Goal: Task Accomplishment & Management: Complete application form

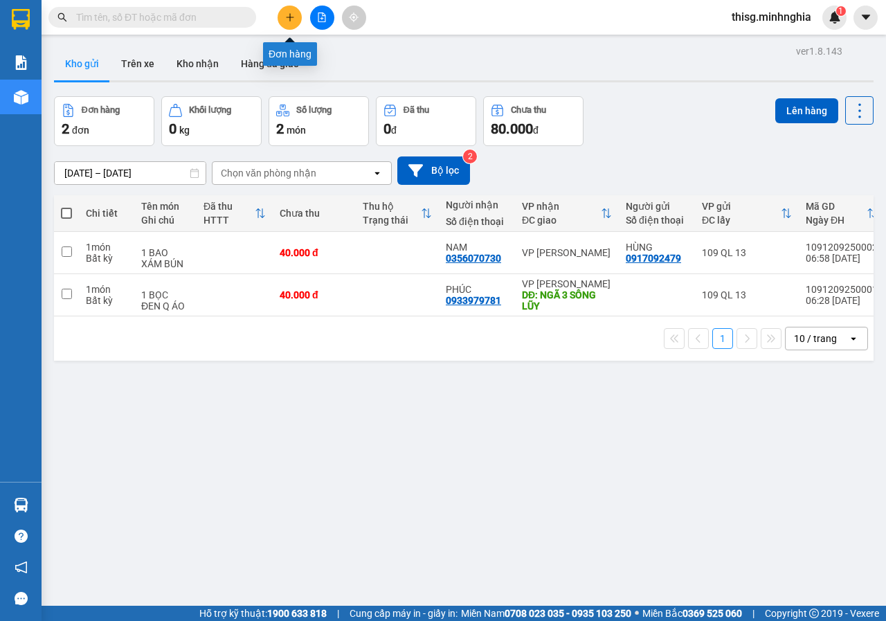
click at [285, 22] on button at bounding box center [290, 18] width 24 height 24
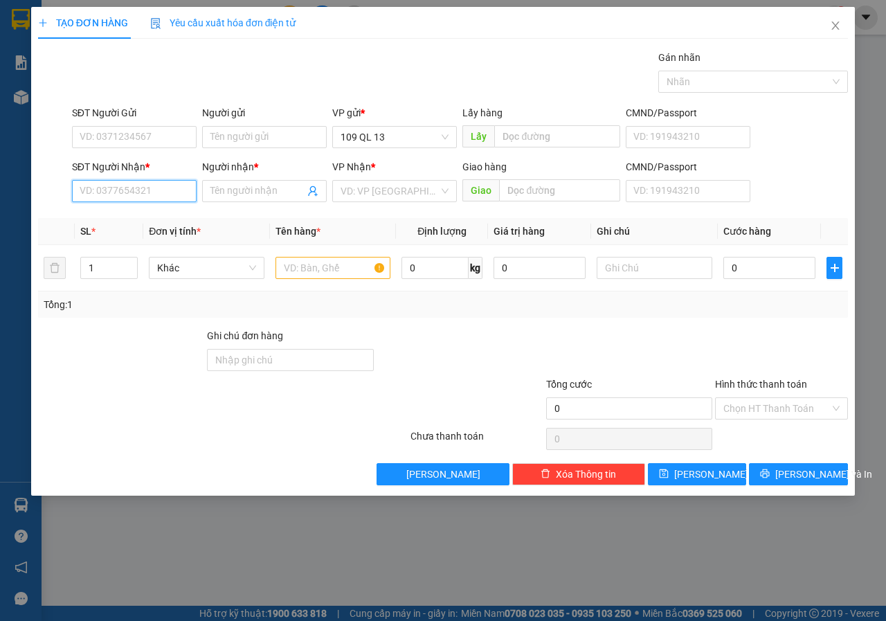
click at [112, 186] on input "SĐT Người Nhận *" at bounding box center [134, 191] width 125 height 22
click at [112, 188] on input "SĐT Người Nhận *" at bounding box center [134, 191] width 125 height 22
type input "0978498288"
click at [242, 195] on input "Người nhận *" at bounding box center [257, 190] width 94 height 15
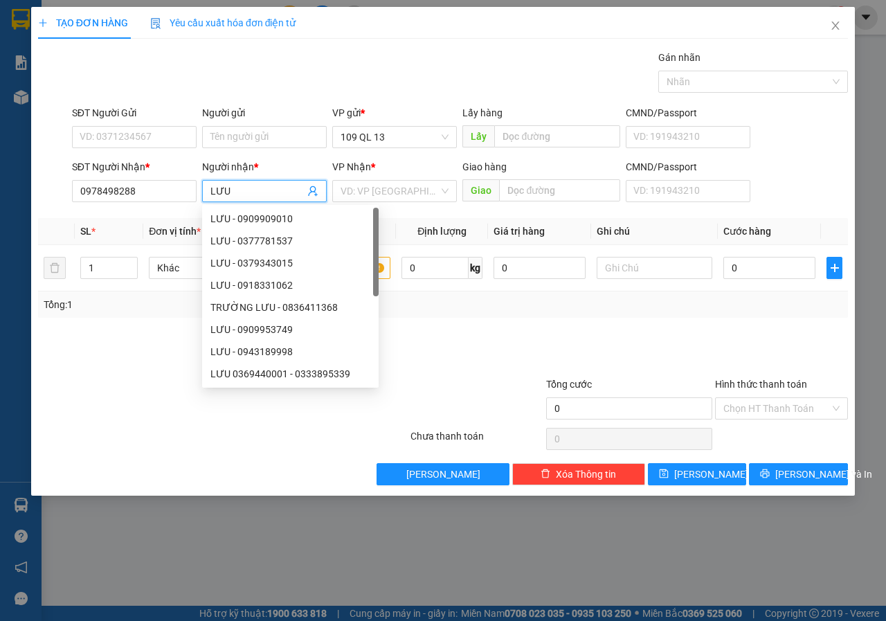
type input "LƯU"
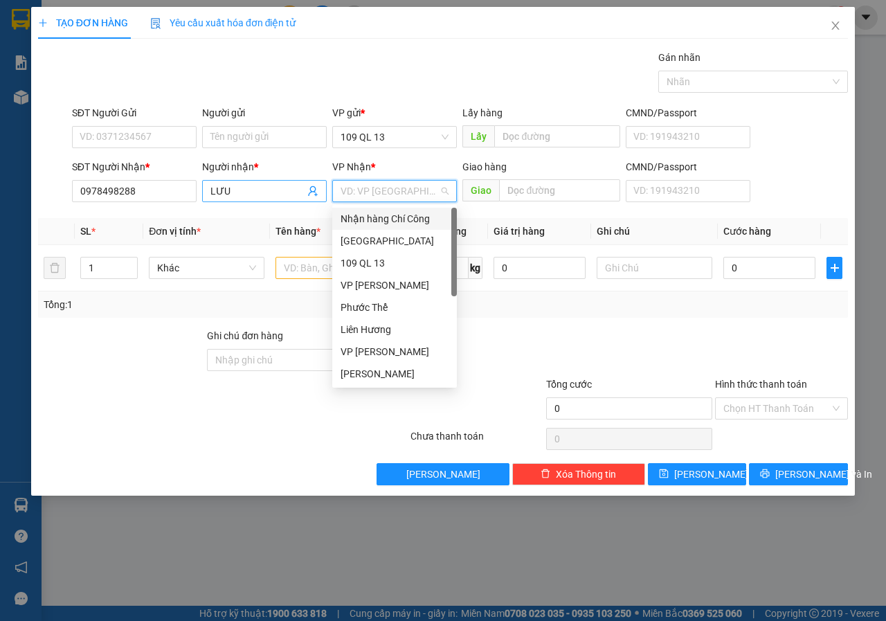
type input "L"
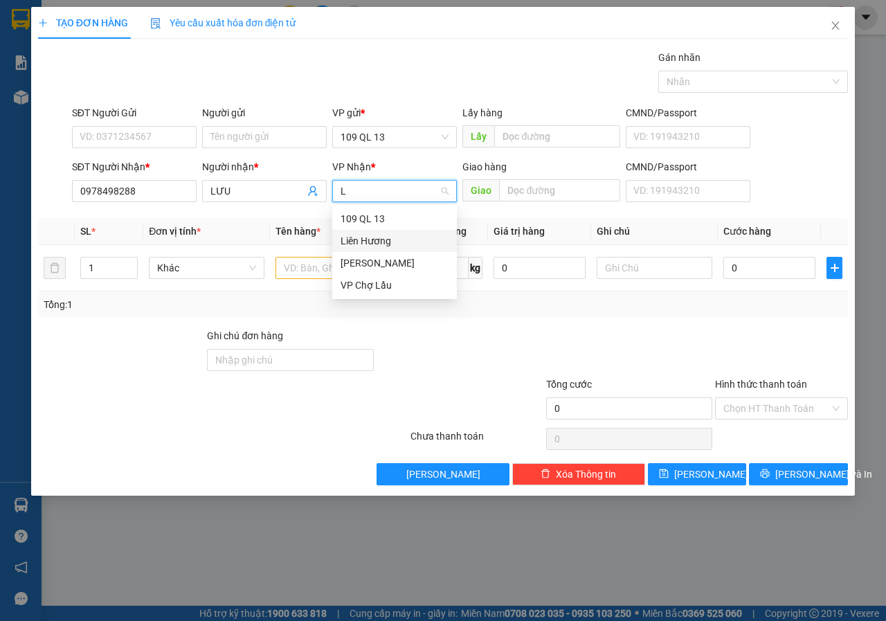
click at [375, 237] on div "Liên Hương" at bounding box center [395, 240] width 108 height 15
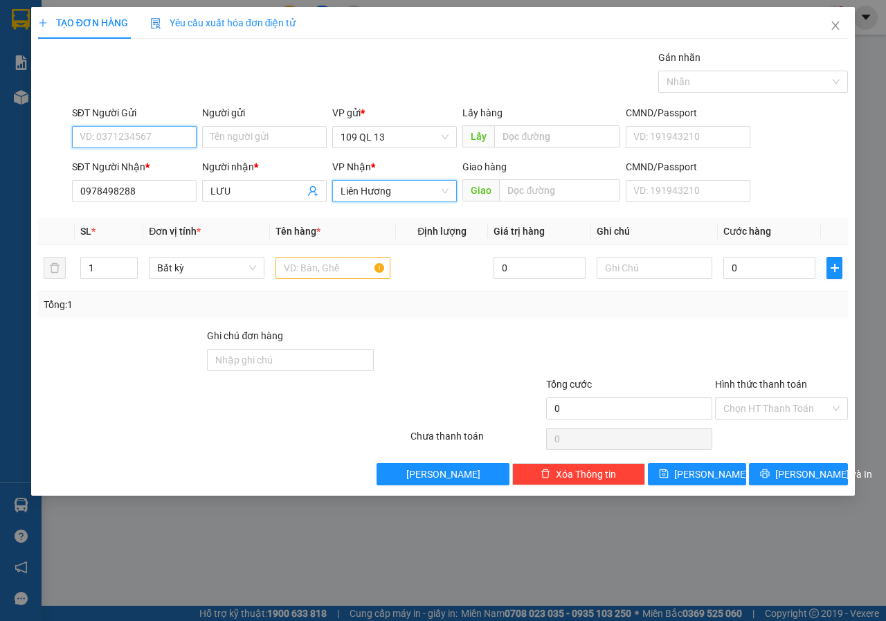
click at [116, 138] on input "SĐT Người Gửi" at bounding box center [134, 137] width 125 height 22
type input "0866812333"
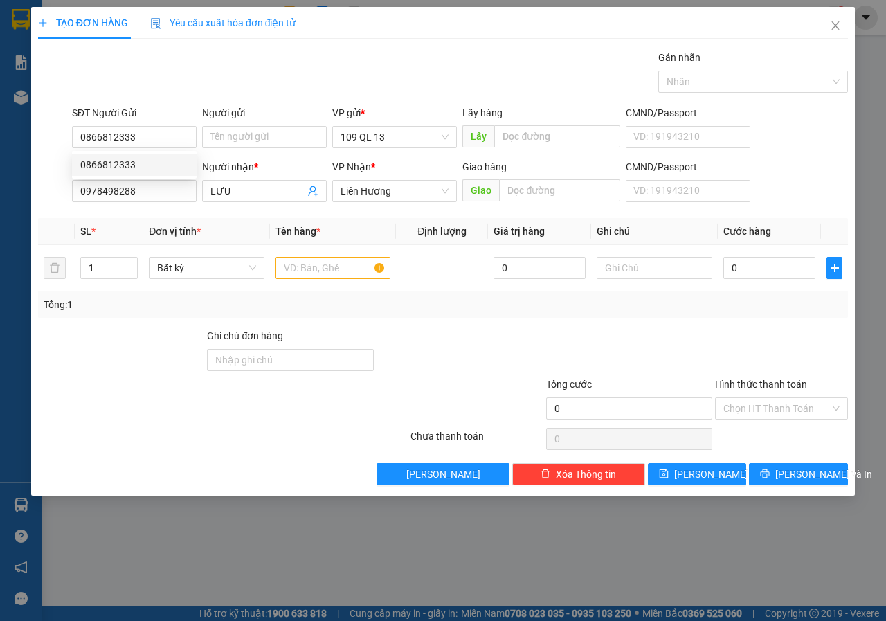
click at [151, 176] on div "0866812333 0866812333" at bounding box center [134, 165] width 125 height 28
click at [143, 164] on div "SĐT Người Nhận *" at bounding box center [134, 166] width 125 height 15
click at [143, 180] on input "0978498288" at bounding box center [134, 191] width 125 height 22
drag, startPoint x: 158, startPoint y: 133, endPoint x: 153, endPoint y: 148, distance: 16.0
click at [159, 132] on input "0866812333" at bounding box center [134, 137] width 125 height 22
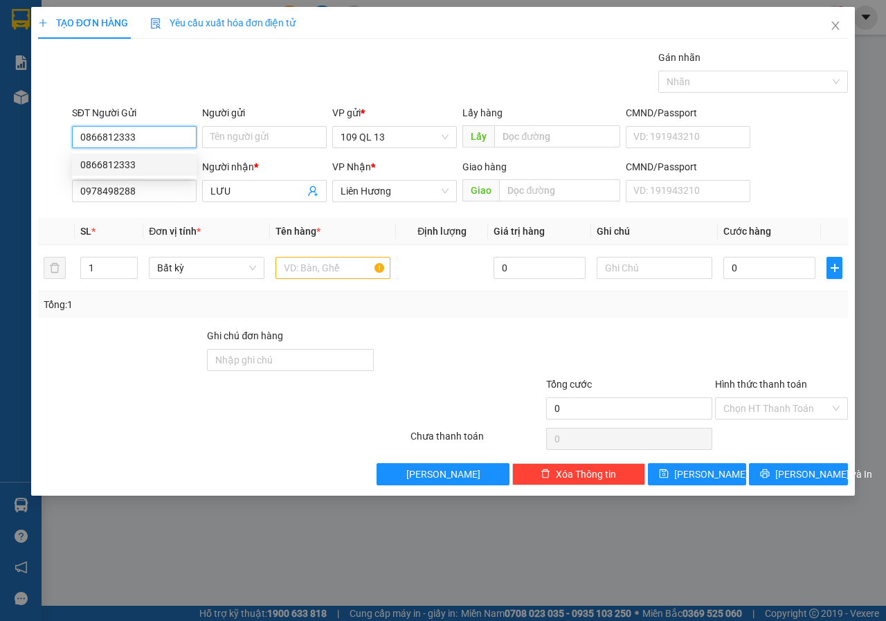
click at [149, 165] on div "0866812333" at bounding box center [134, 164] width 108 height 15
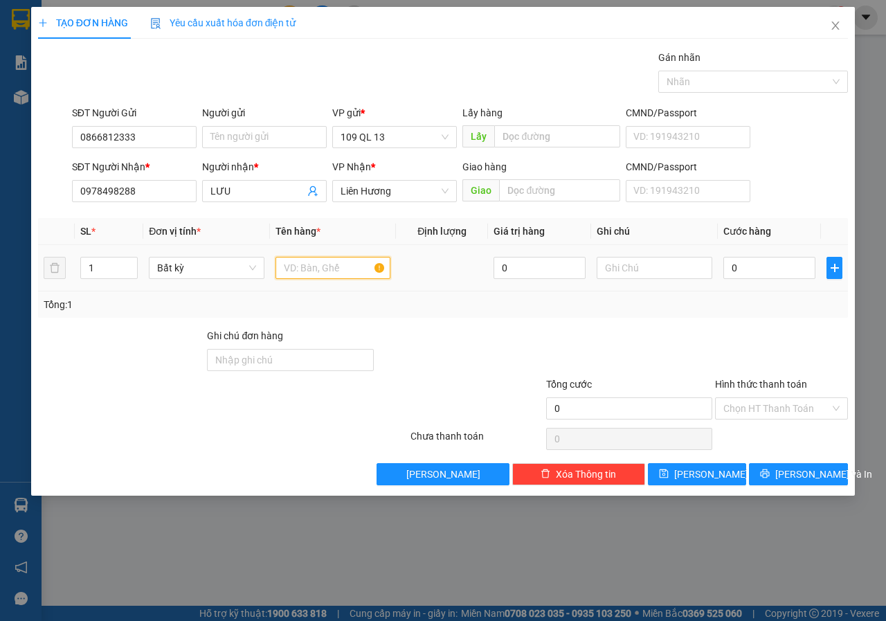
click at [339, 265] on input "text" at bounding box center [334, 268] width 116 height 22
type input "2"
click at [133, 261] on span "up" at bounding box center [130, 264] width 8 height 8
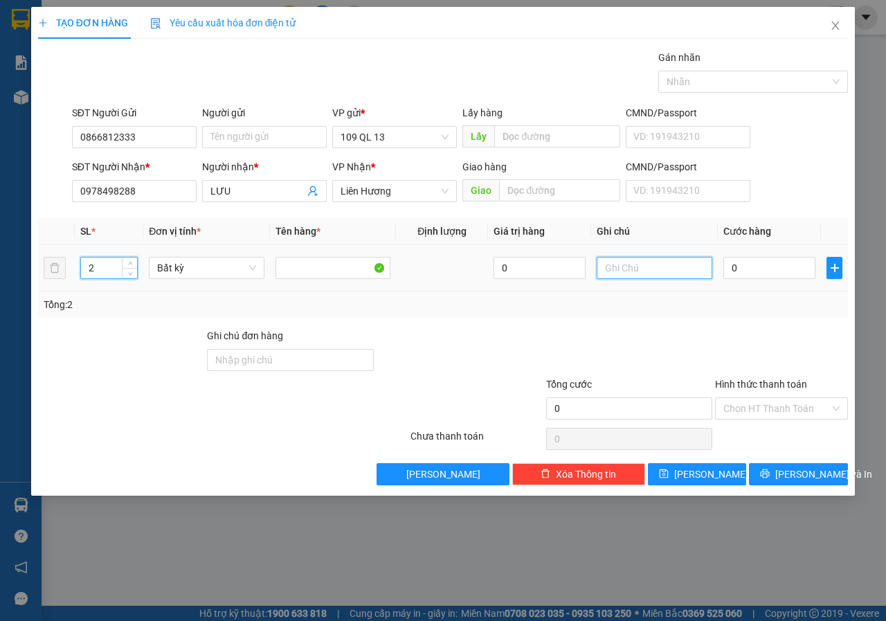
click at [629, 274] on input "text" at bounding box center [655, 268] width 116 height 22
type input "2 TÚM PT"
type input "1"
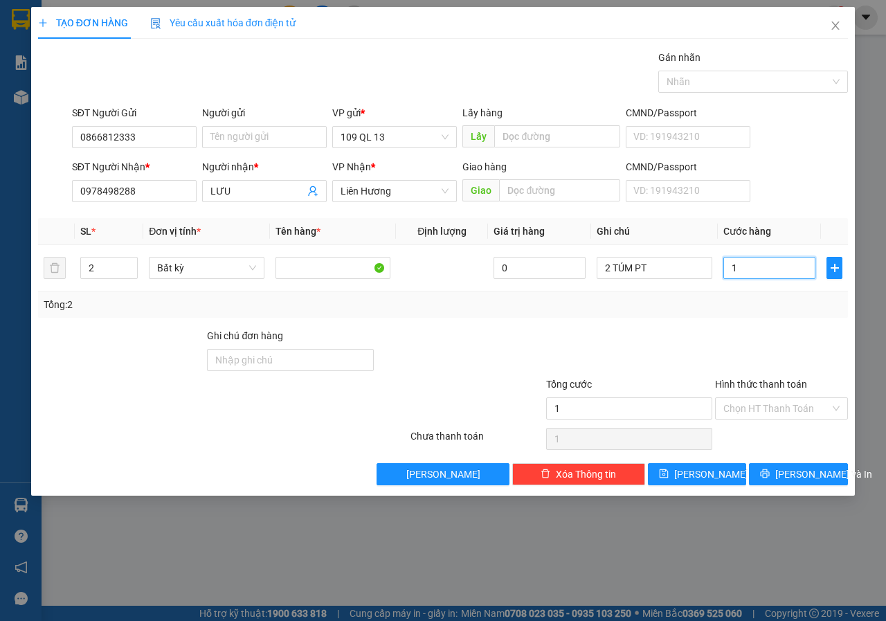
type input "12"
type input "1"
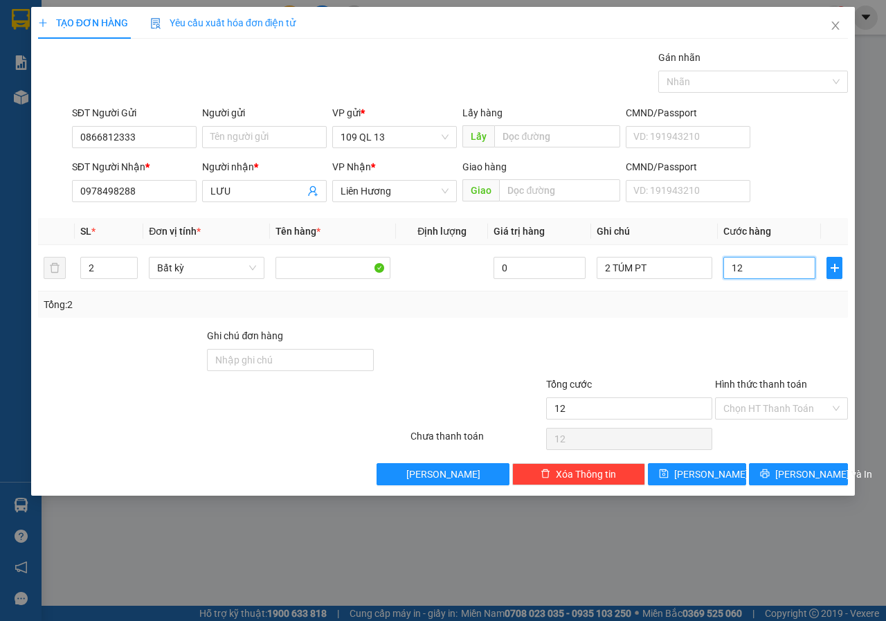
type input "1"
type input "0"
type input "01"
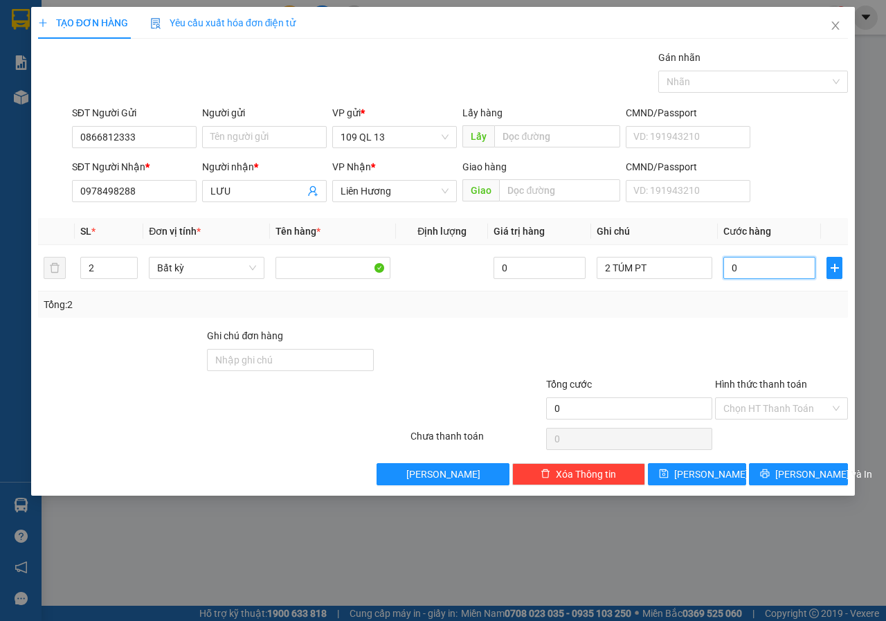
type input "1"
type input "011"
type input "11"
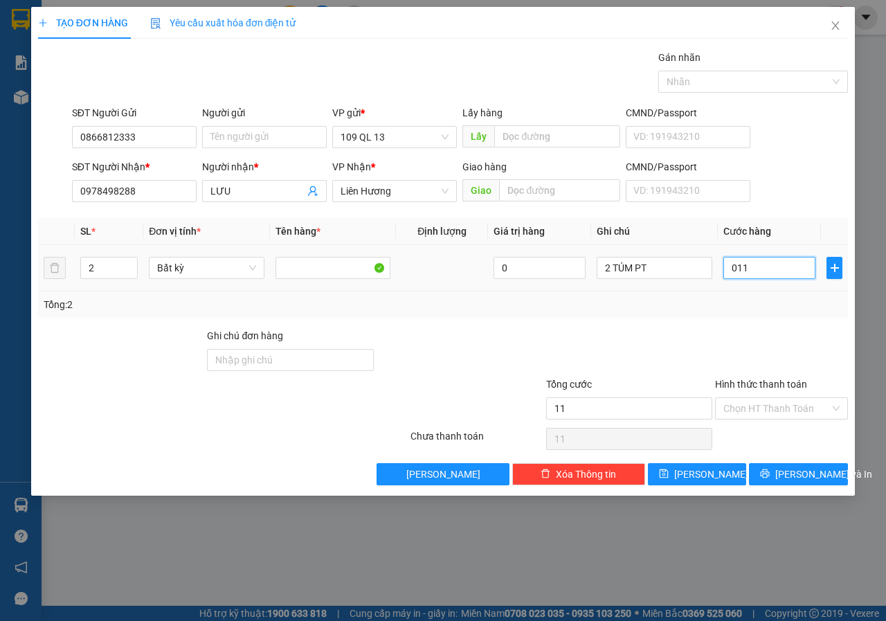
type input "0.110"
type input "110"
type input "110.000"
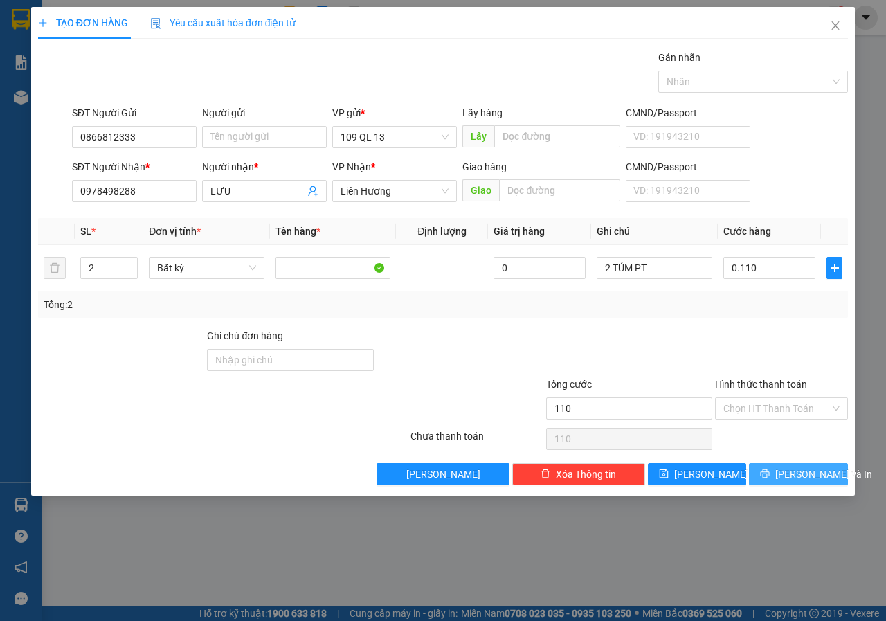
type input "110.000"
click at [825, 474] on span "[PERSON_NAME] và In" at bounding box center [823, 474] width 97 height 15
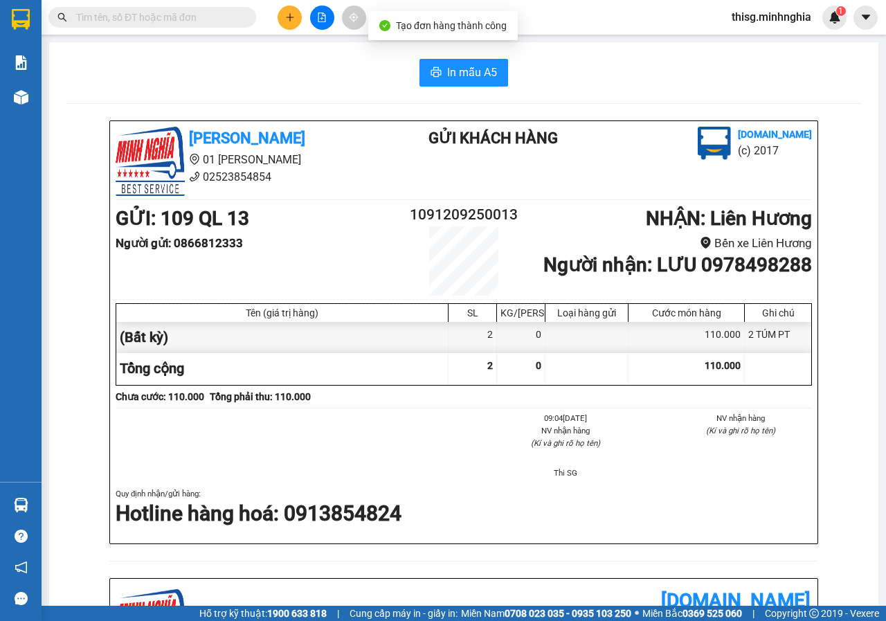
click at [539, 66] on div "In mẫu A5" at bounding box center [464, 73] width 796 height 28
click at [488, 66] on span "In mẫu A5" at bounding box center [472, 72] width 50 height 17
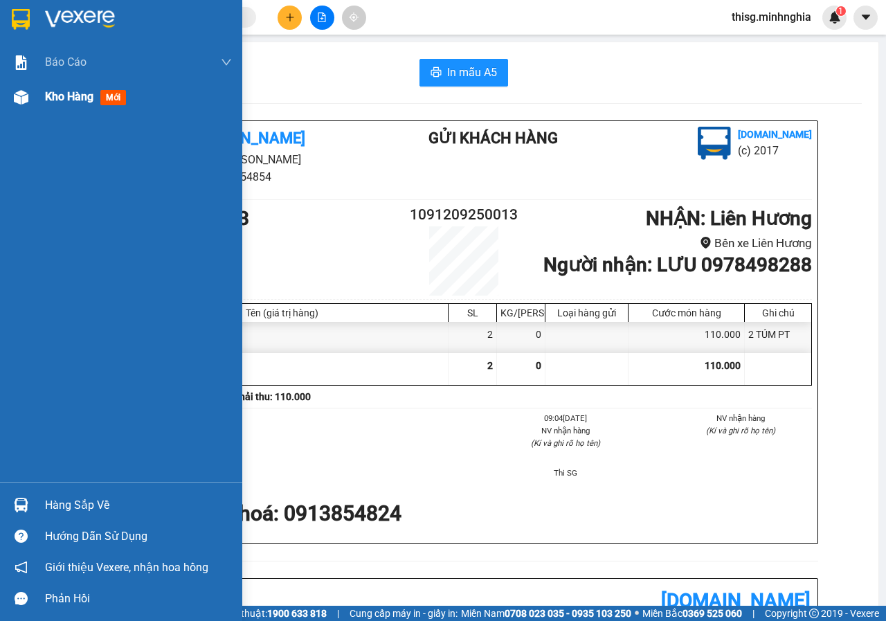
click at [24, 94] on img at bounding box center [21, 97] width 15 height 15
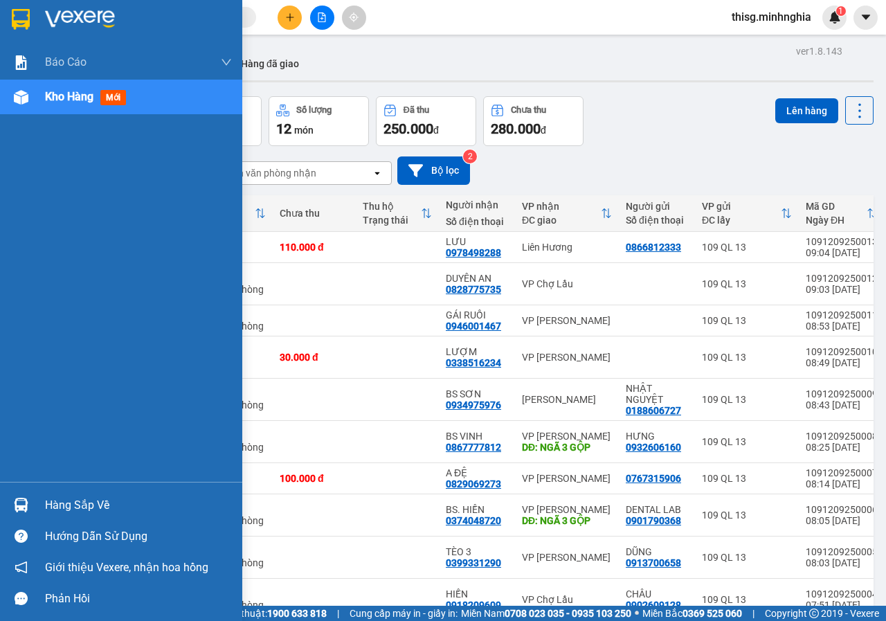
click at [28, 100] on img at bounding box center [21, 97] width 15 height 15
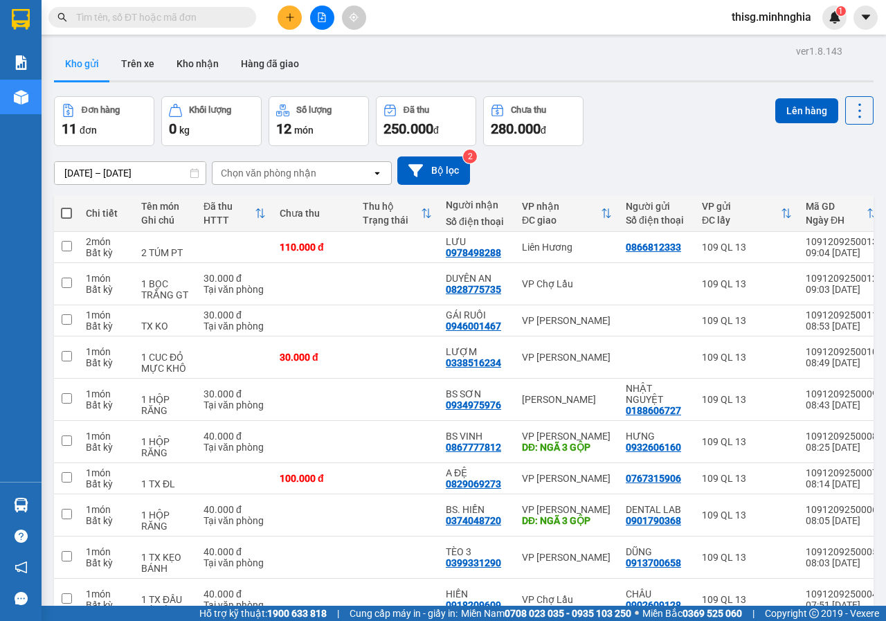
click at [67, 208] on span at bounding box center [66, 213] width 11 height 11
click at [66, 206] on input "checkbox" at bounding box center [66, 206] width 0 height 0
checkbox input "true"
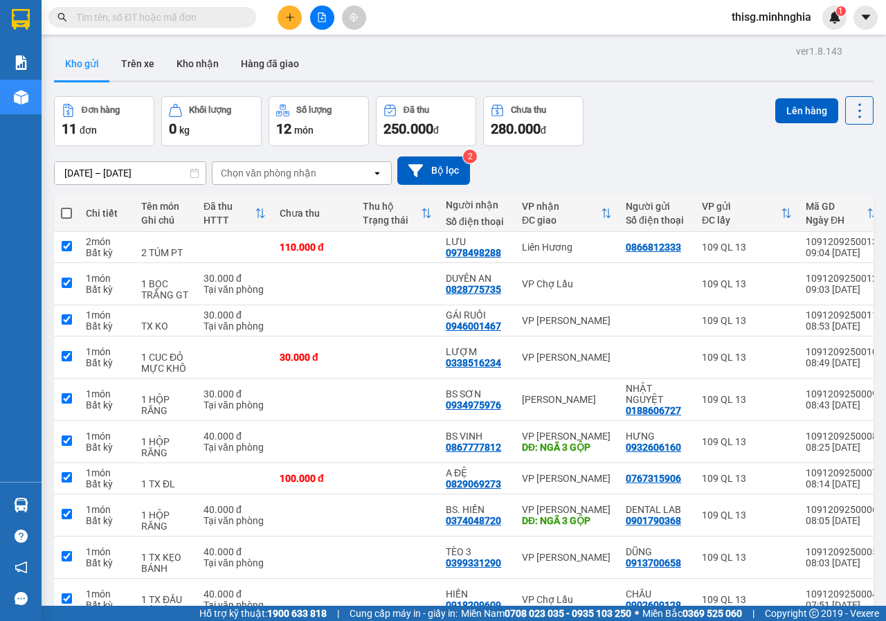
checkbox input "true"
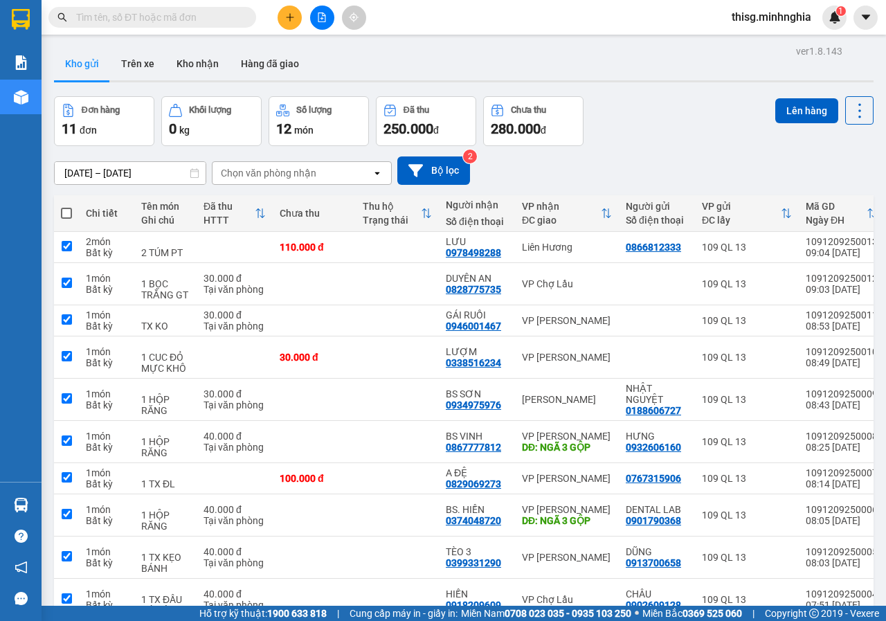
checkbox input "true"
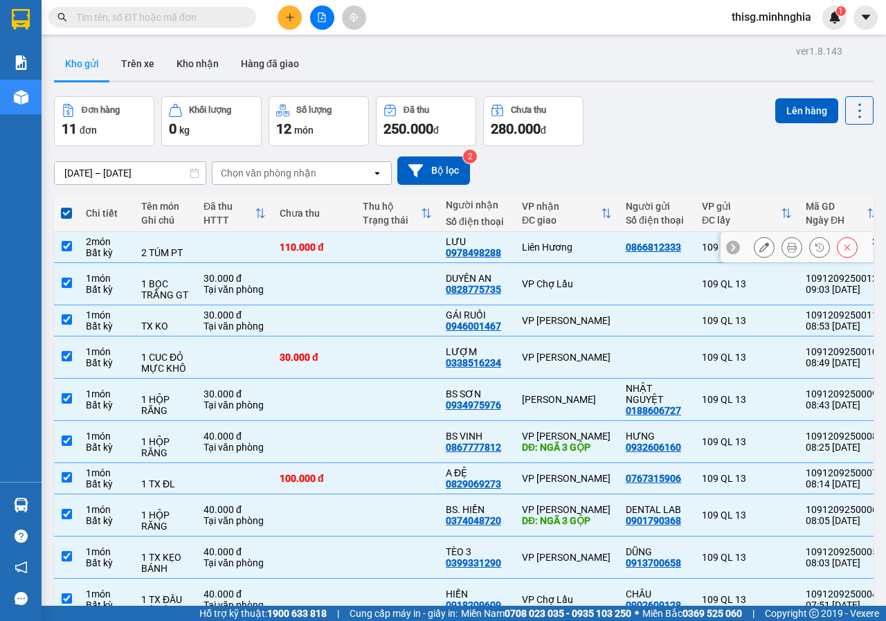
click at [78, 249] on td at bounding box center [66, 247] width 25 height 31
checkbox input "false"
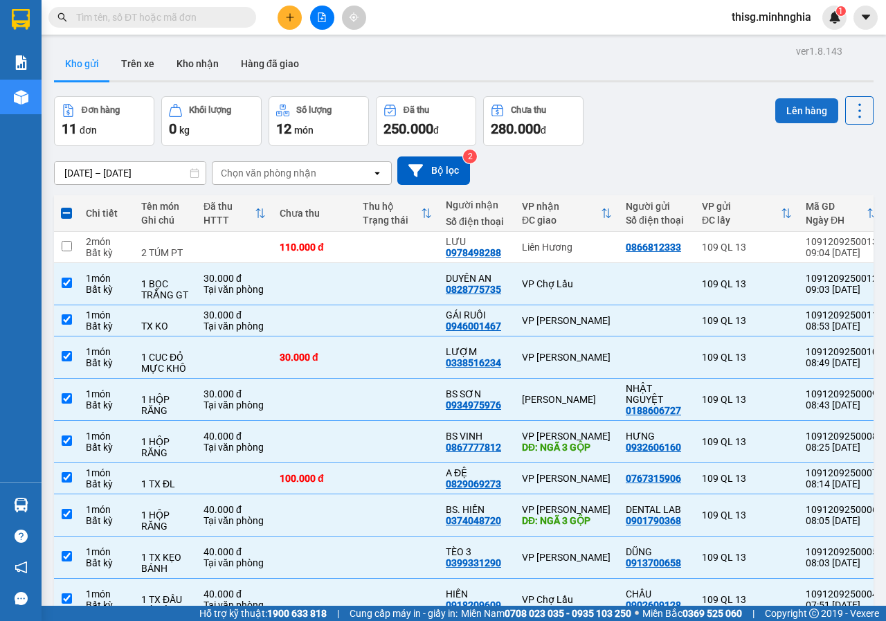
click at [800, 116] on button "Lên hàng" at bounding box center [806, 110] width 63 height 25
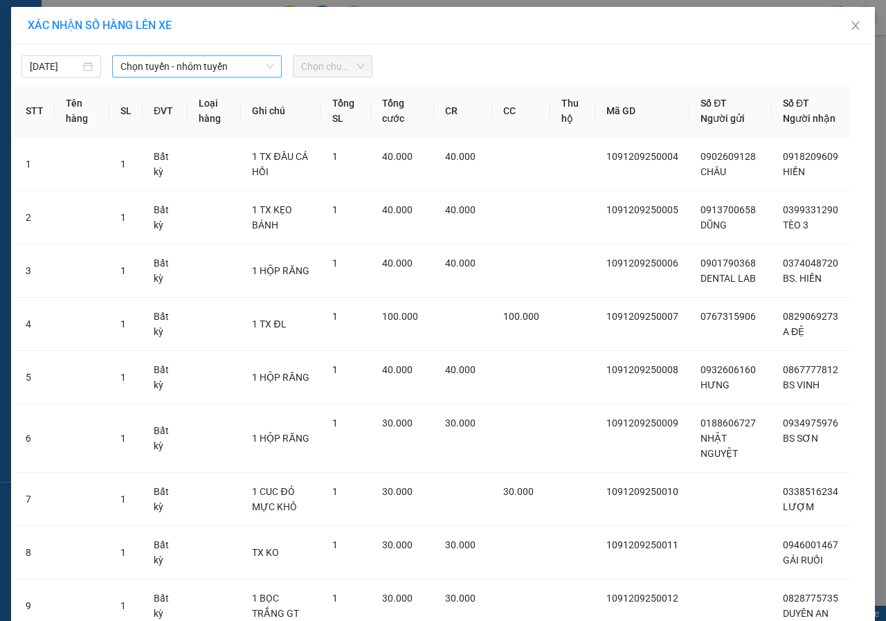
click at [189, 71] on span "Chọn tuyến - nhóm tuyến" at bounding box center [196, 66] width 153 height 21
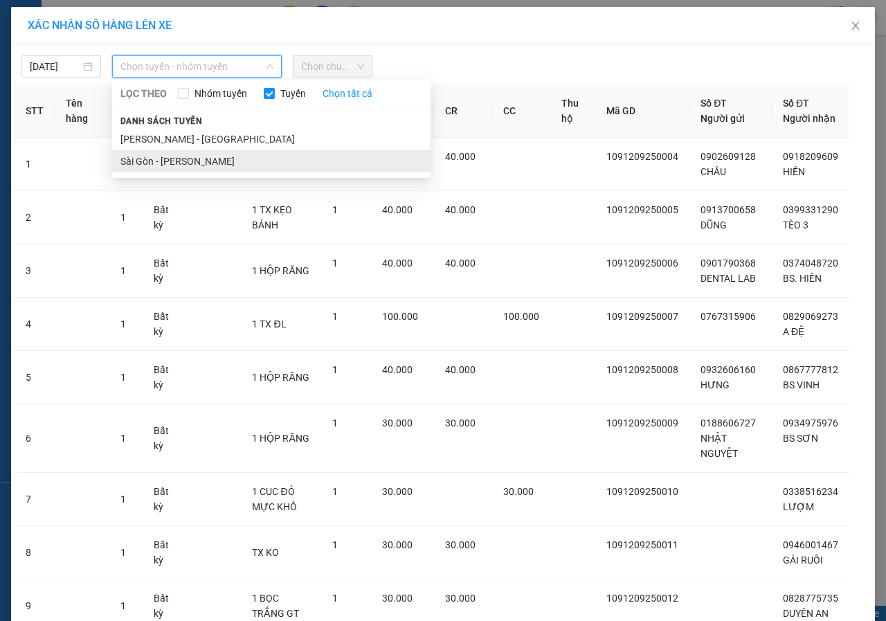
click at [169, 156] on li "Sài Gòn - [PERSON_NAME]" at bounding box center [271, 161] width 318 height 22
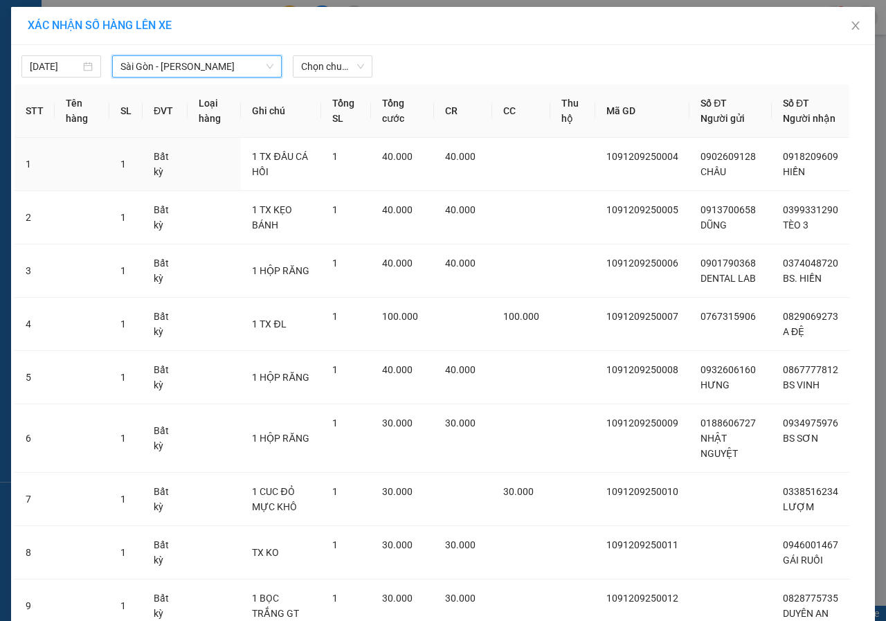
drag, startPoint x: 327, startPoint y: 66, endPoint x: 325, endPoint y: 80, distance: 13.9
click at [327, 65] on span "Chọn chuyến" at bounding box center [332, 66] width 63 height 21
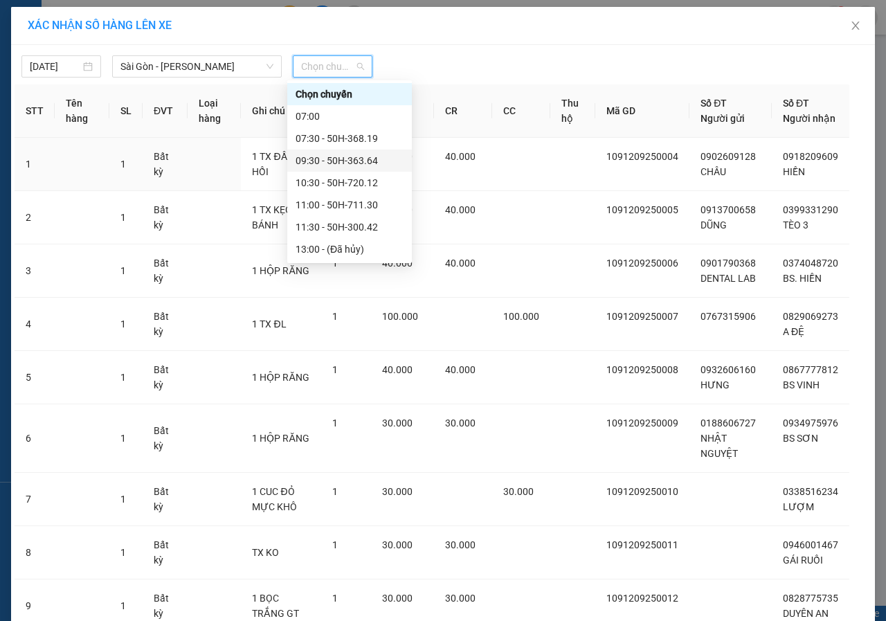
click at [314, 160] on div "09:30 - 50H-363.64" at bounding box center [350, 160] width 108 height 15
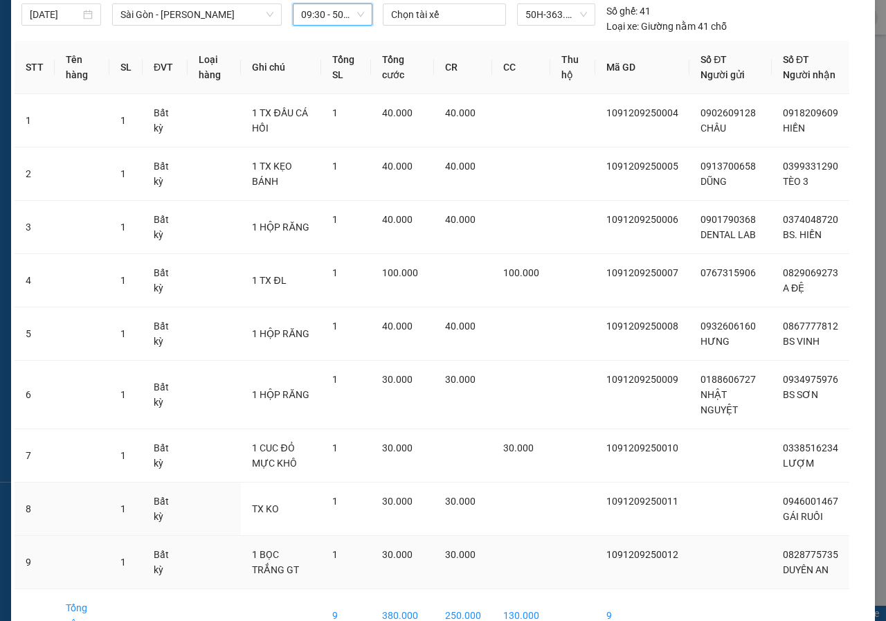
scroll to position [152, 0]
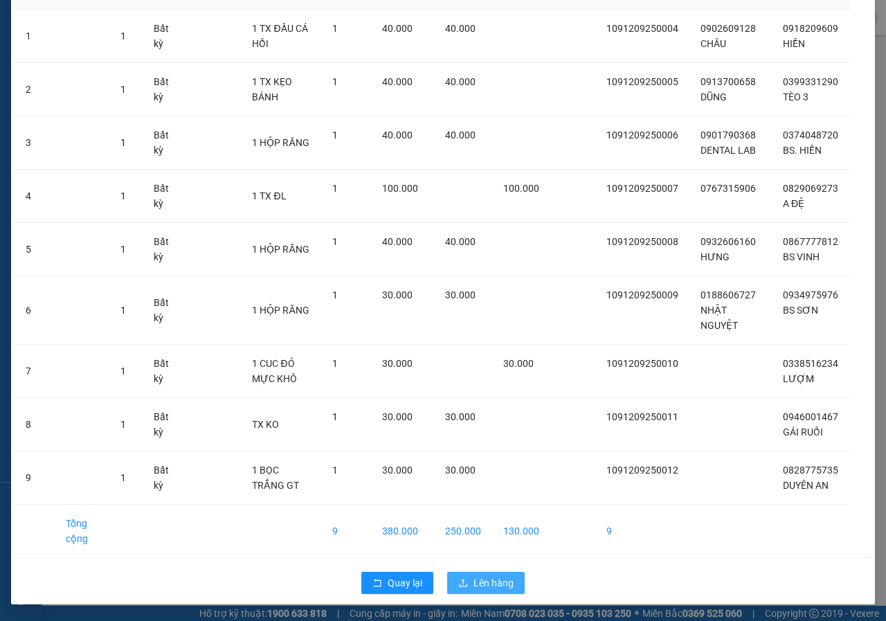
click at [485, 576] on span "Lên hàng" at bounding box center [494, 582] width 40 height 15
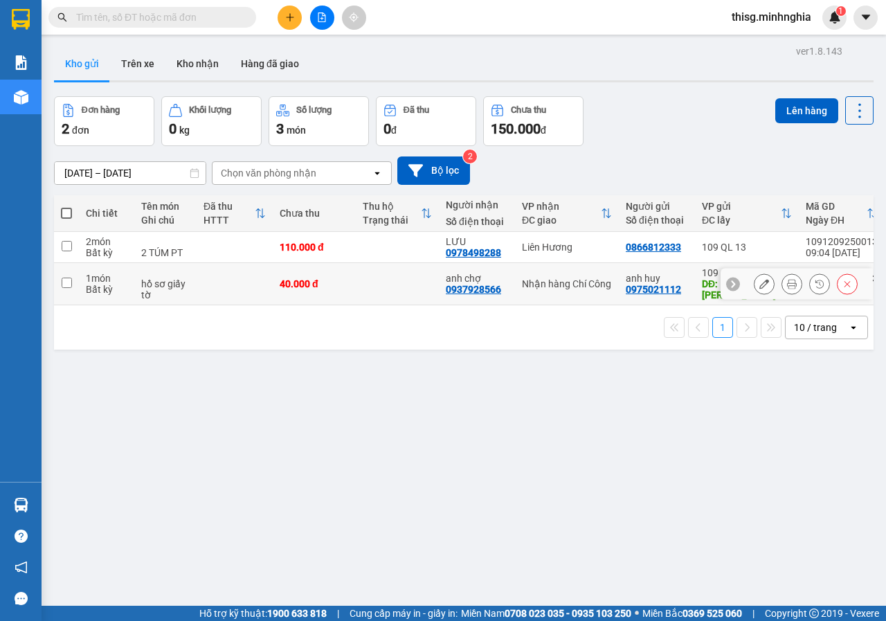
click at [297, 291] on td "40.000 đ" at bounding box center [314, 284] width 83 height 42
checkbox input "true"
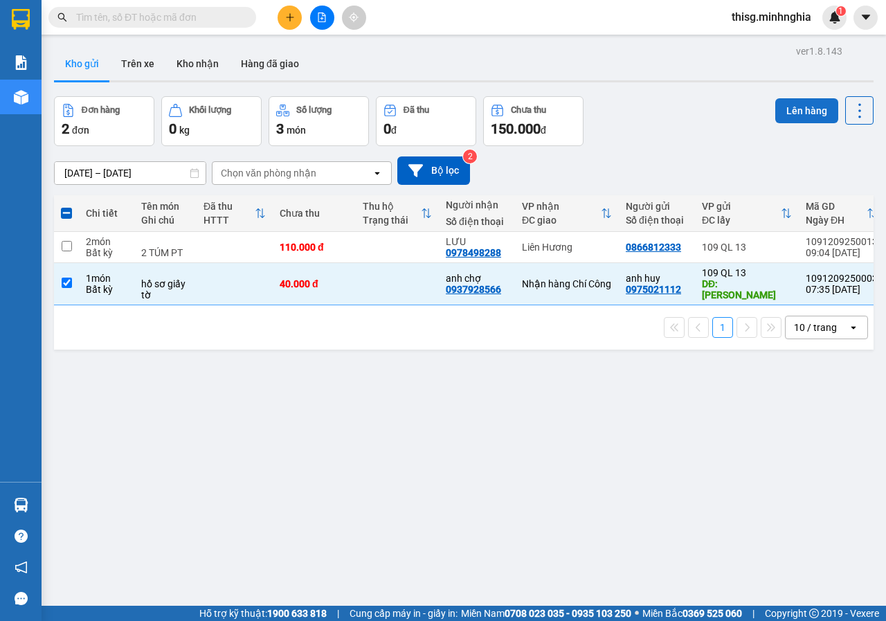
click at [803, 105] on button "Lên hàng" at bounding box center [806, 110] width 63 height 25
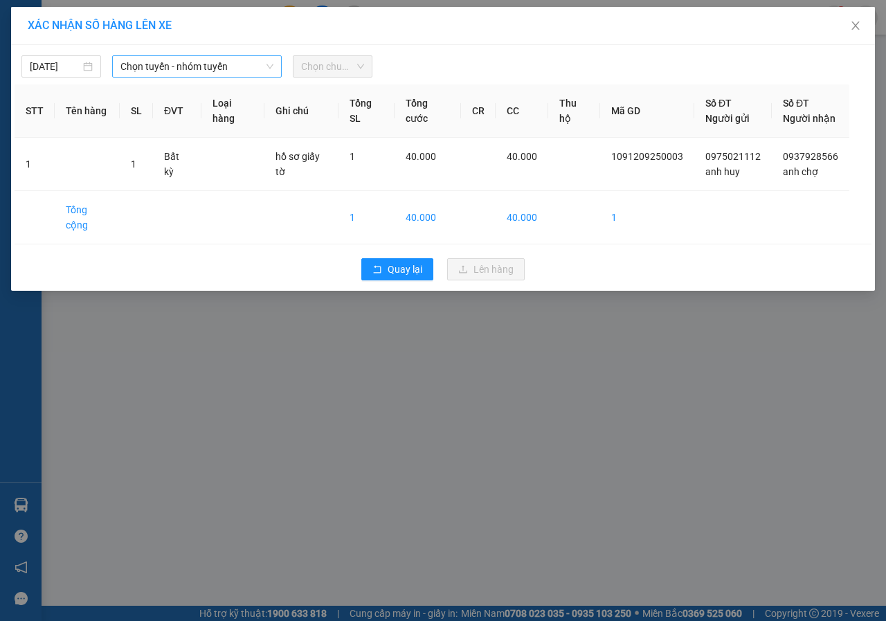
click at [171, 64] on span "Chọn tuyến - nhóm tuyến" at bounding box center [196, 66] width 153 height 21
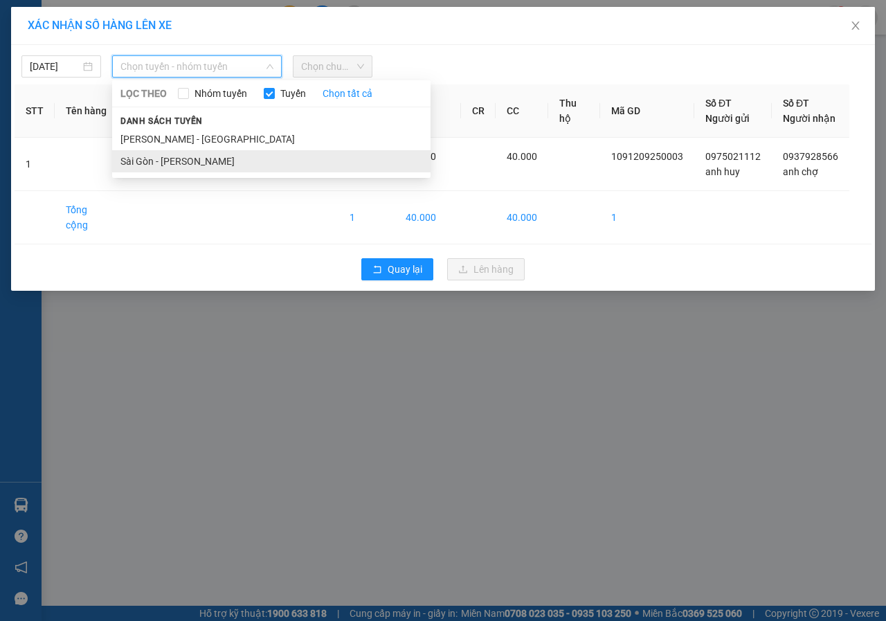
click at [190, 161] on li "Sài Gòn - [PERSON_NAME]" at bounding box center [271, 161] width 318 height 22
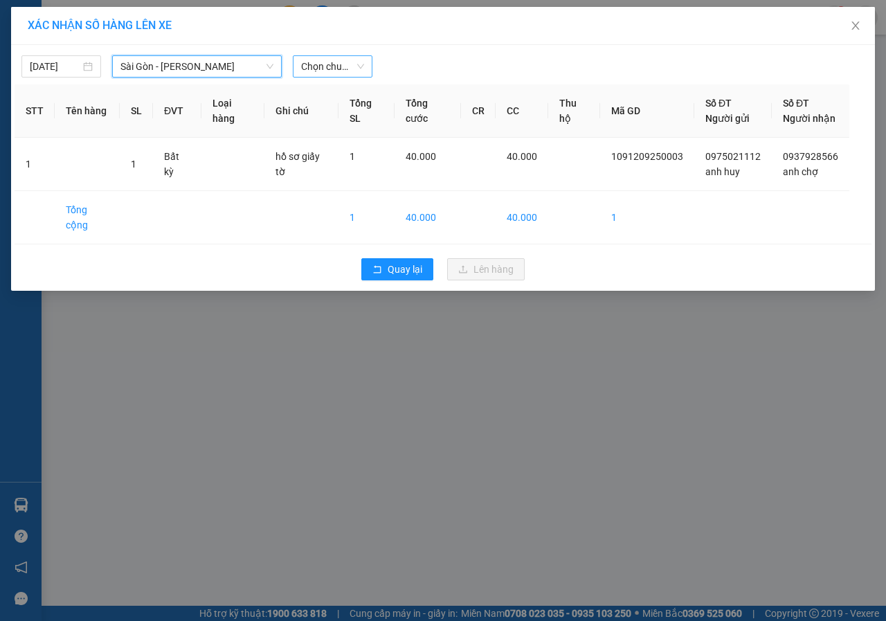
click at [339, 75] on span "Chọn chuyến" at bounding box center [332, 66] width 63 height 21
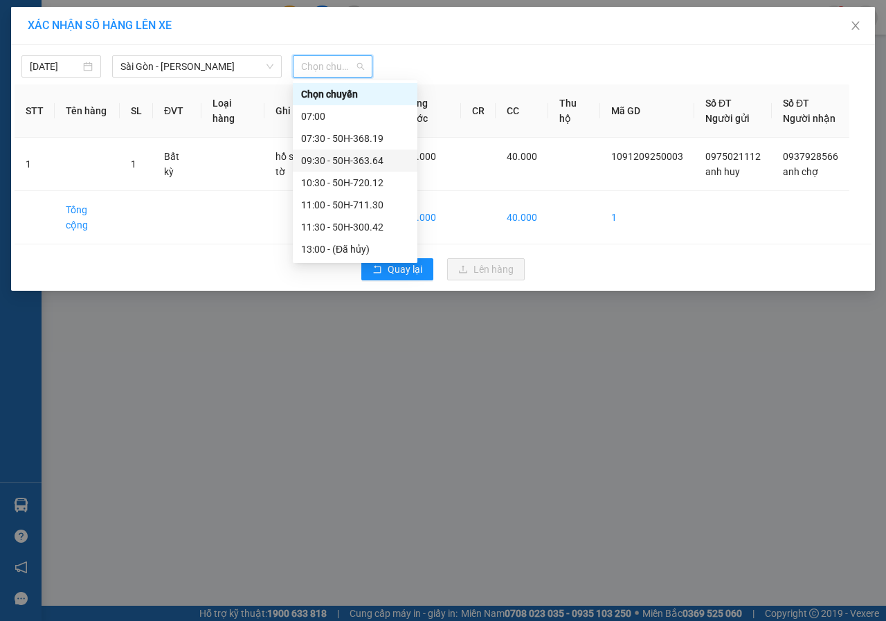
click at [323, 163] on div "09:30 - 50H-363.64" at bounding box center [355, 160] width 108 height 15
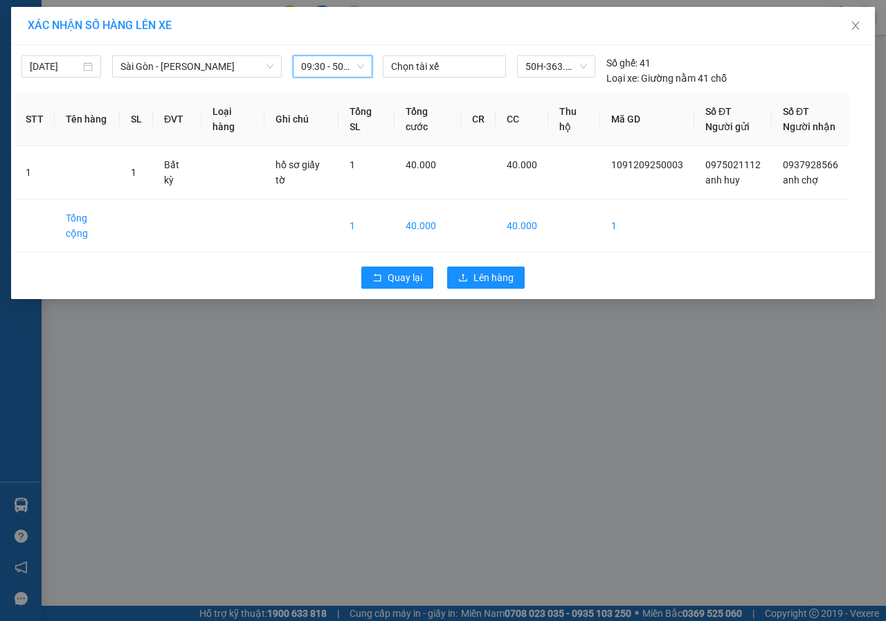
click at [507, 273] on div "Quay lại Lên hàng" at bounding box center [443, 278] width 857 height 36
click at [503, 270] on span "Lên hàng" at bounding box center [494, 277] width 40 height 15
